Goal: Transaction & Acquisition: Purchase product/service

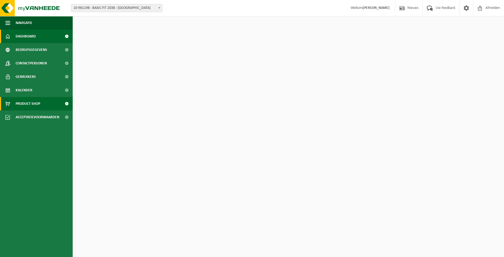
click at [59, 103] on link "Product Shop" at bounding box center [36, 103] width 73 height 13
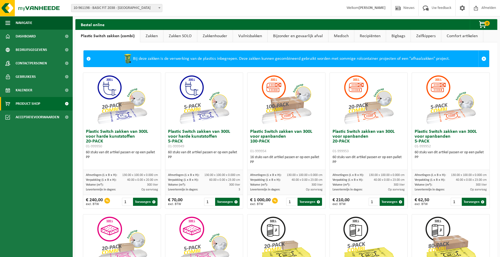
click at [157, 39] on link "Zakken" at bounding box center [151, 36] width 23 height 12
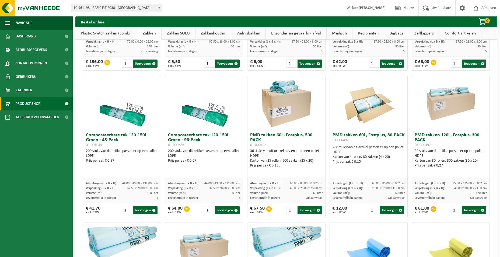
scroll to position [323, 0]
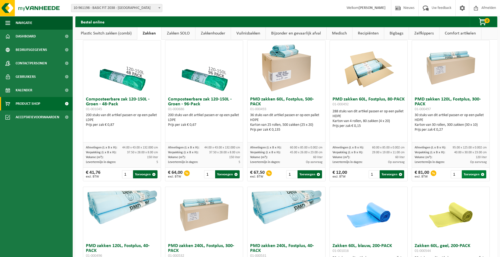
click at [466, 174] on button "Toevoegen" at bounding box center [474, 174] width 25 height 8
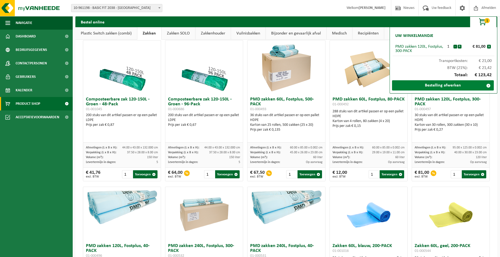
click at [436, 84] on link "Bestelling afwerken" at bounding box center [443, 85] width 102 height 10
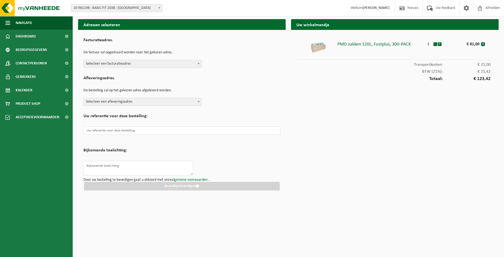
click at [163, 101] on span "Selecteer een afleveringsadres" at bounding box center [143, 102] width 118 height 8
type input "2034"
select select "149904"
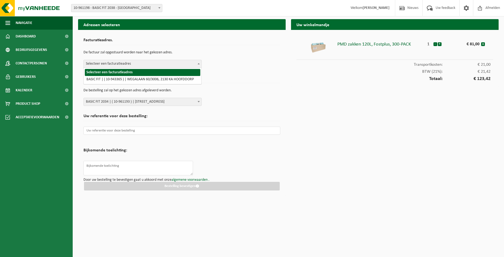
click at [183, 67] on span "Selecteer een facturatieadres" at bounding box center [143, 64] width 118 height 8
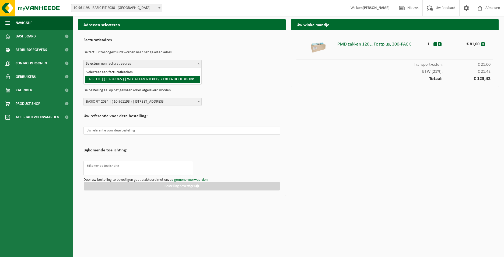
select select "140248"
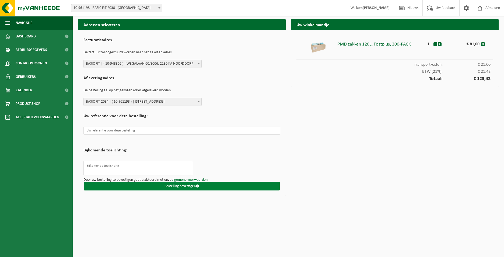
click at [186, 187] on button "Bestelling bevestigen" at bounding box center [182, 186] width 196 height 9
